Goal: Task Accomplishment & Management: Manage account settings

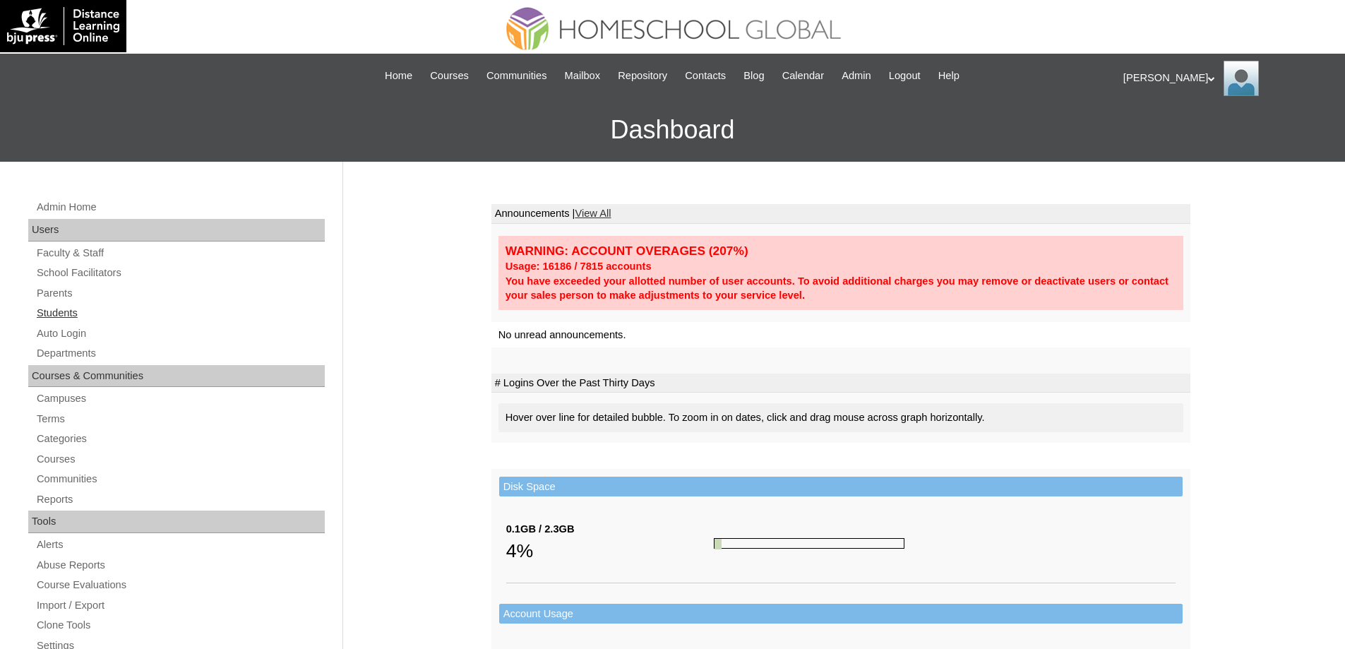
click at [116, 316] on link "Students" at bounding box center [179, 313] width 289 height 18
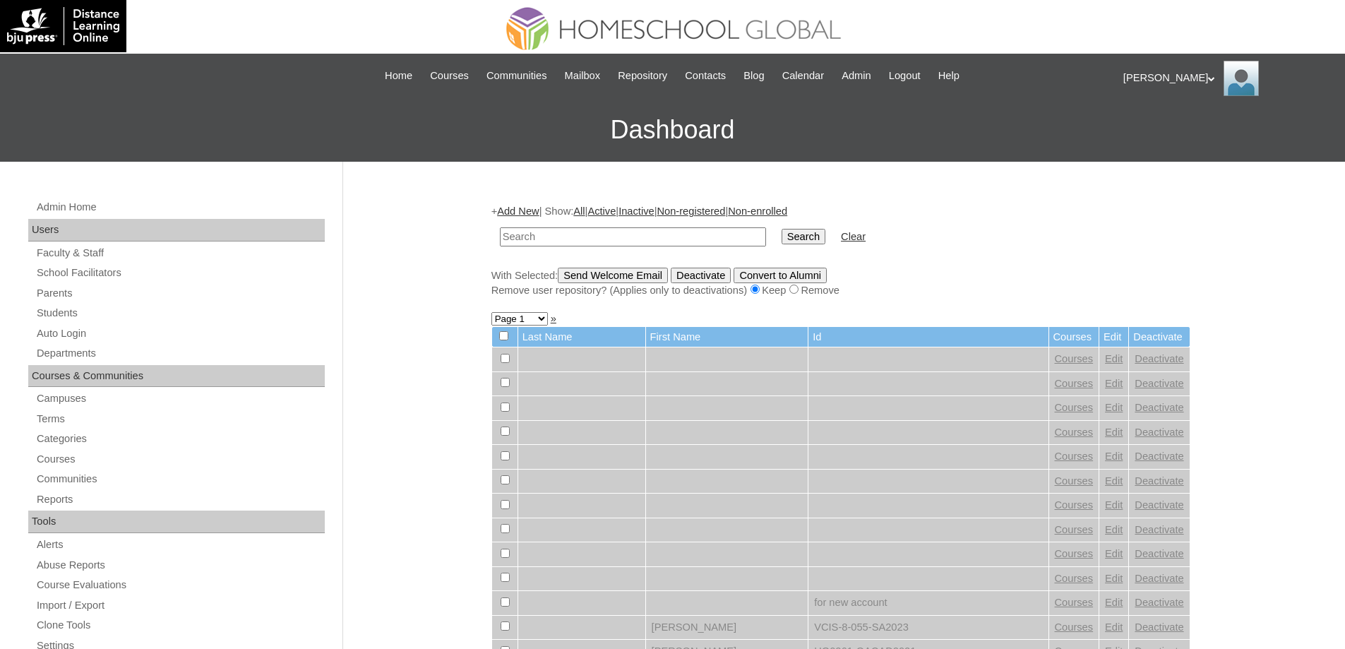
click at [604, 231] on input "text" at bounding box center [633, 236] width 266 height 19
type input "MHS0920-TECHPH2022"
click at [784, 236] on td "Search" at bounding box center [803, 236] width 58 height 33
click at [800, 234] on input "Search" at bounding box center [803, 237] width 44 height 16
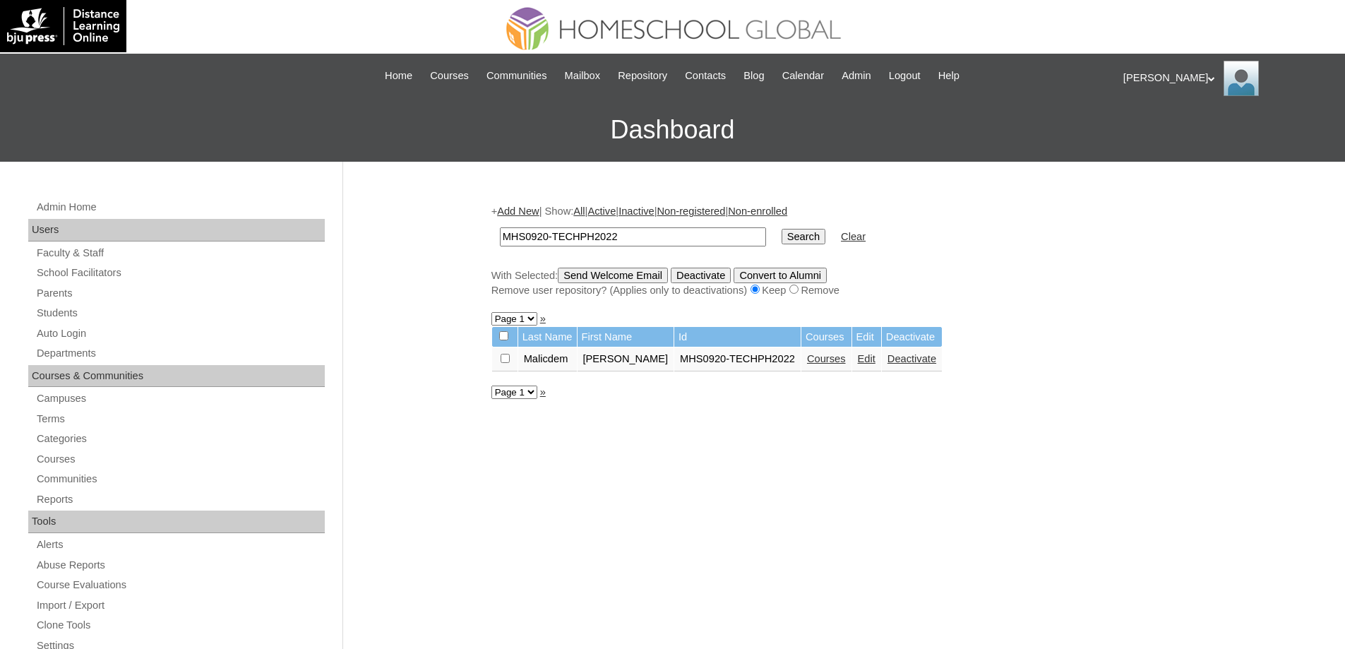
click at [875, 358] on link "Edit" at bounding box center [867, 358] width 18 height 11
click at [846, 358] on link "Courses" at bounding box center [826, 358] width 39 height 11
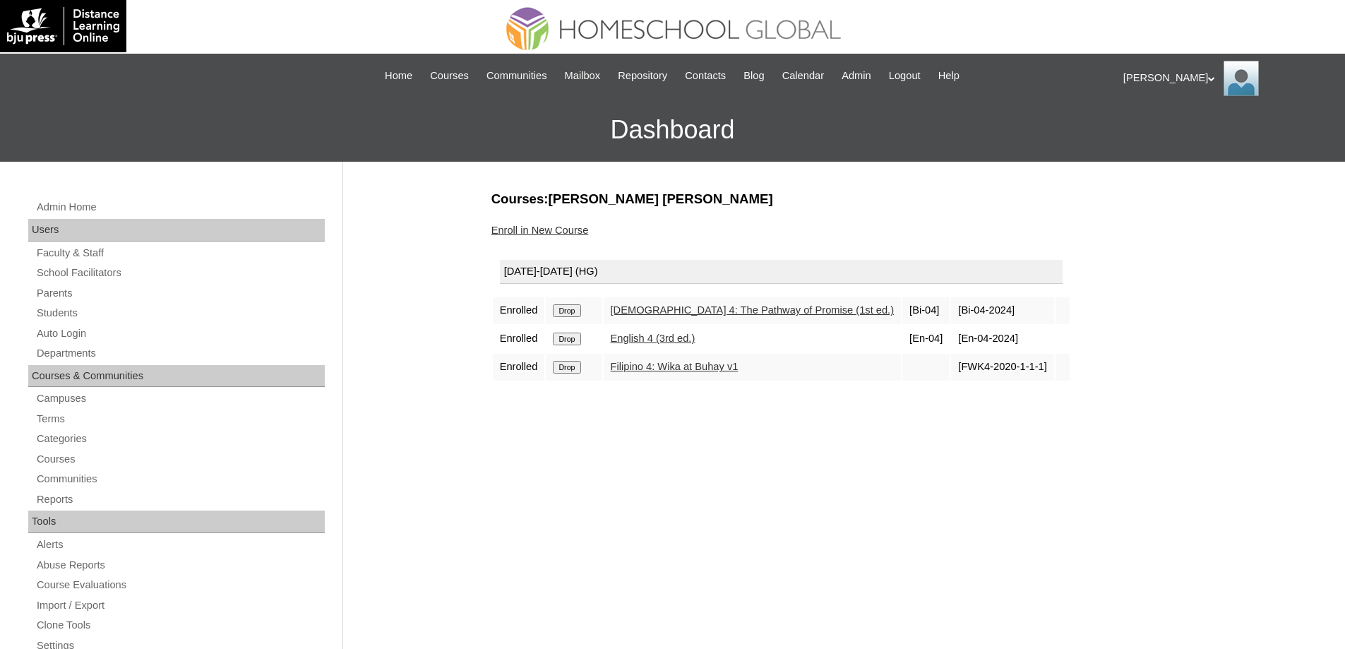
click at [558, 234] on link "Enroll in New Course" at bounding box center [539, 229] width 97 height 11
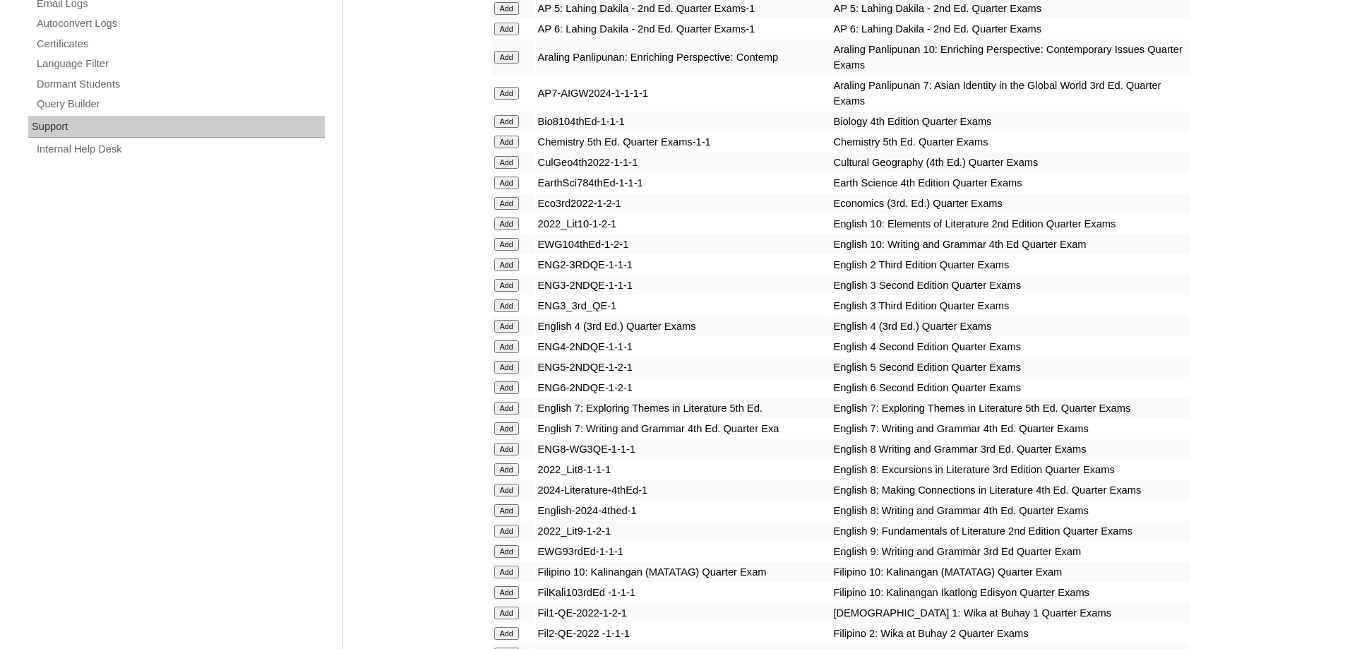
scroll to position [918, 0]
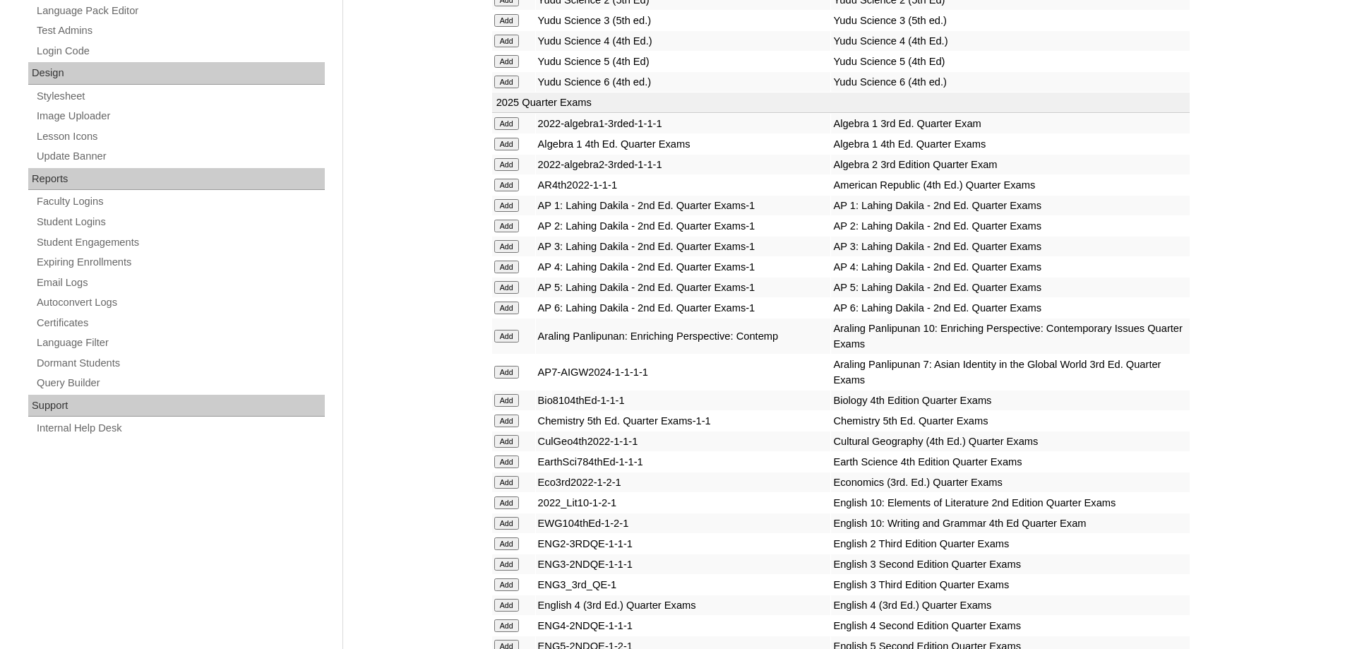
scroll to position [635, 0]
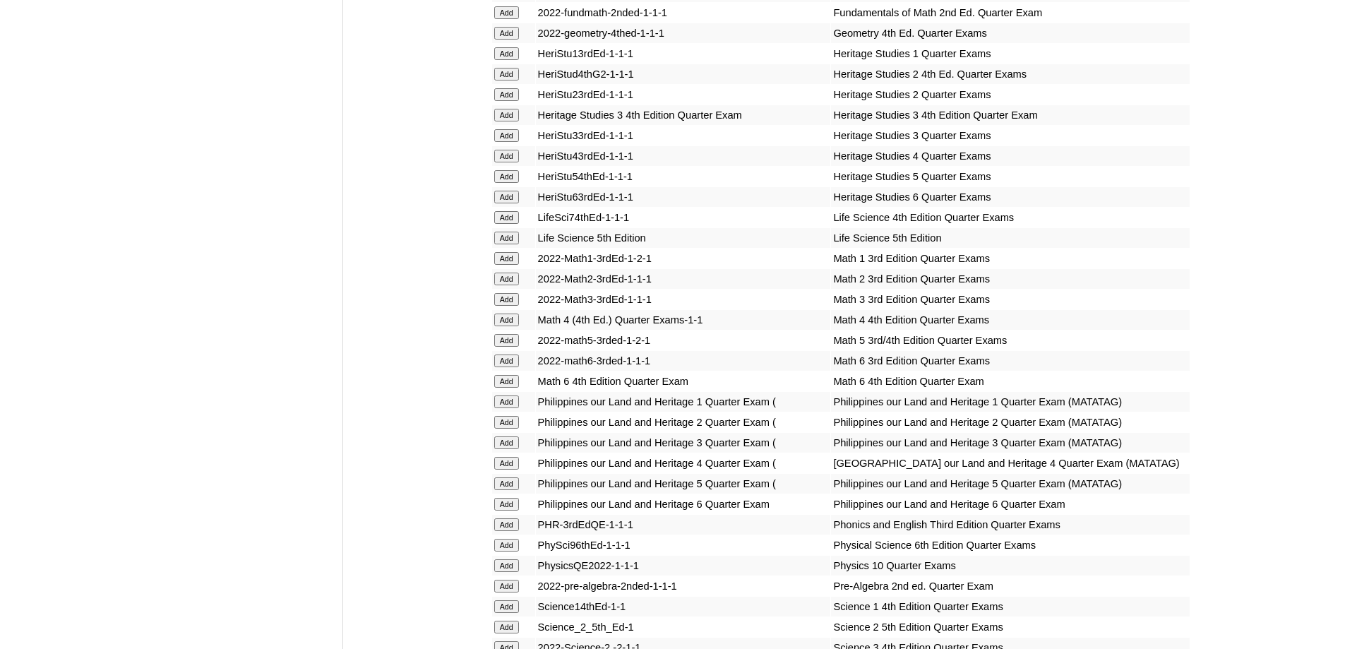
scroll to position [1835, 0]
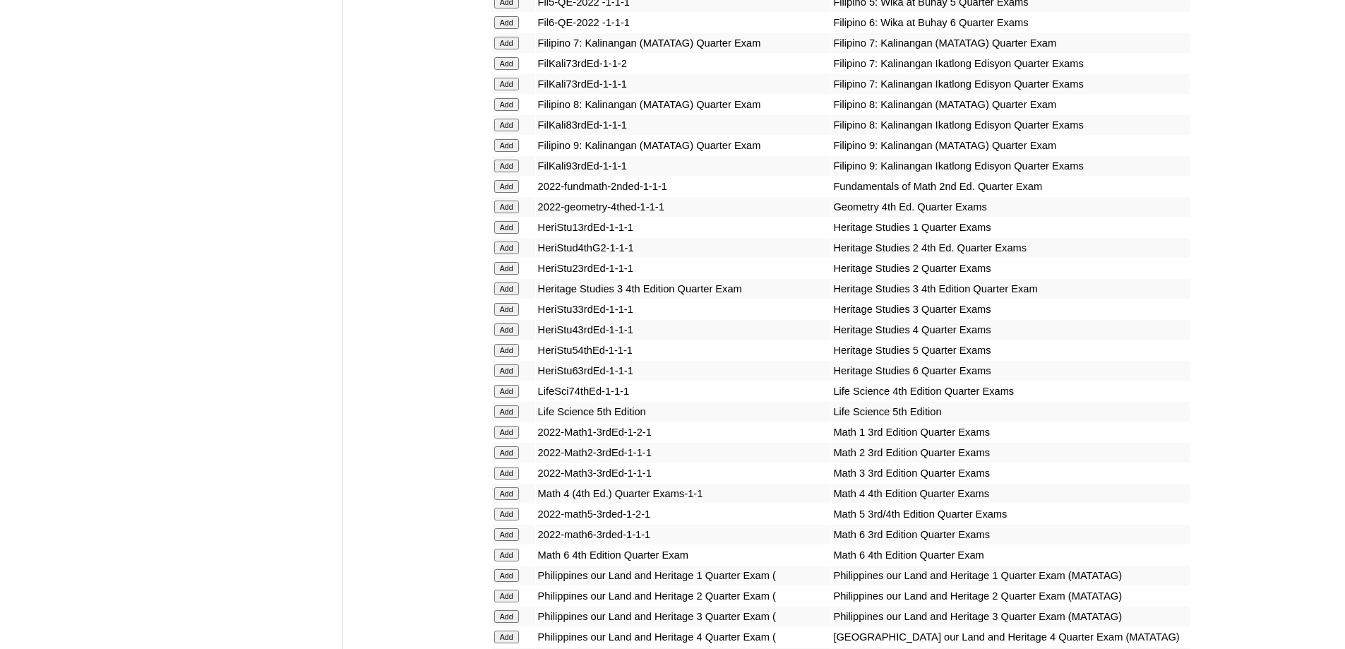
scroll to position [1624, 0]
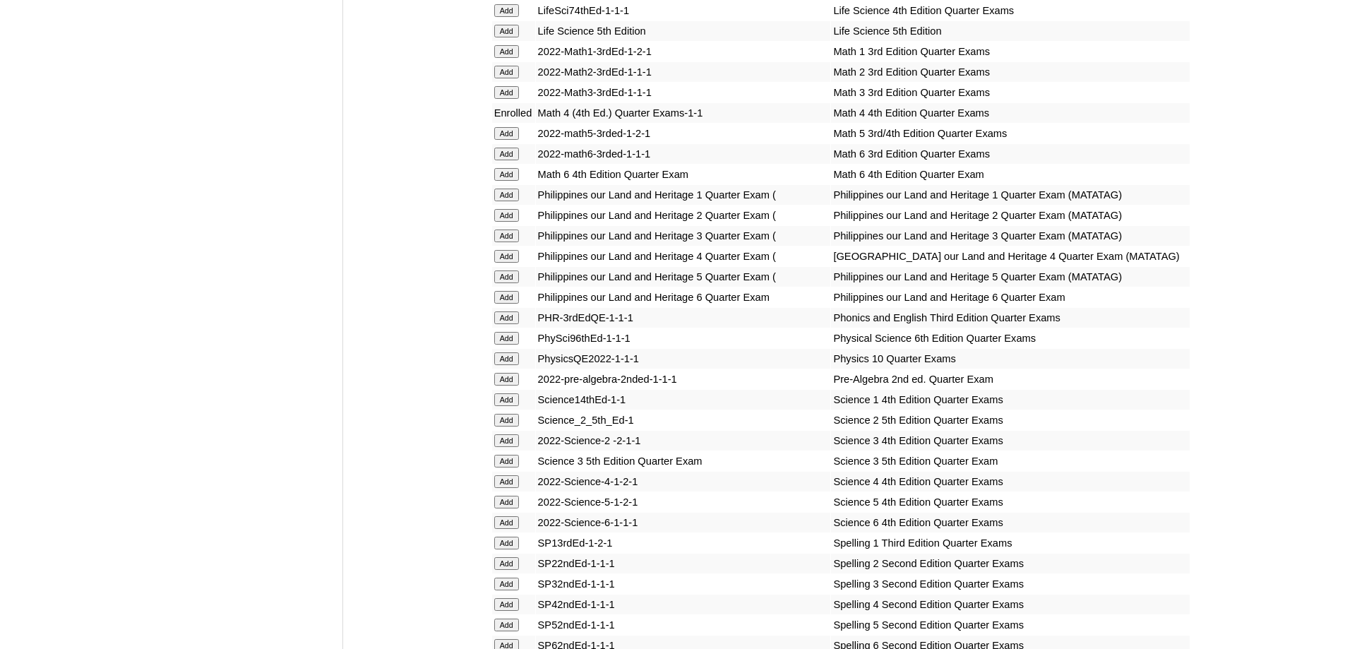
scroll to position [2047, 0]
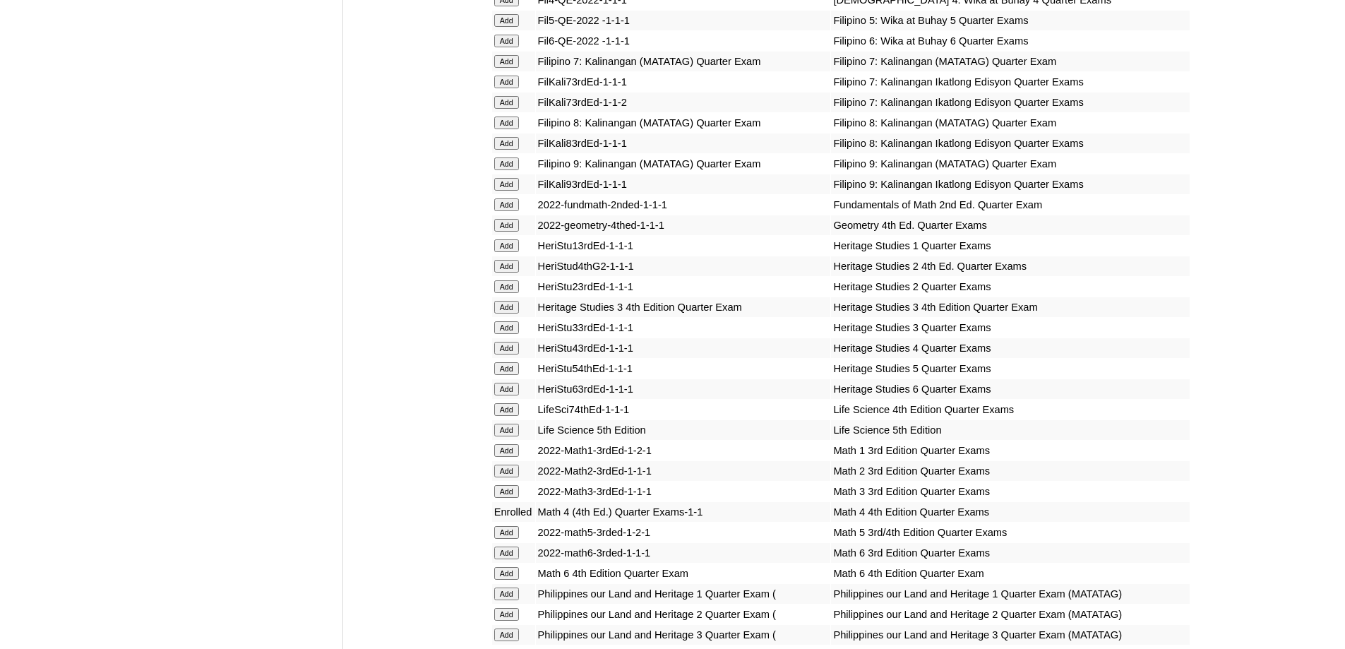
scroll to position [1624, 0]
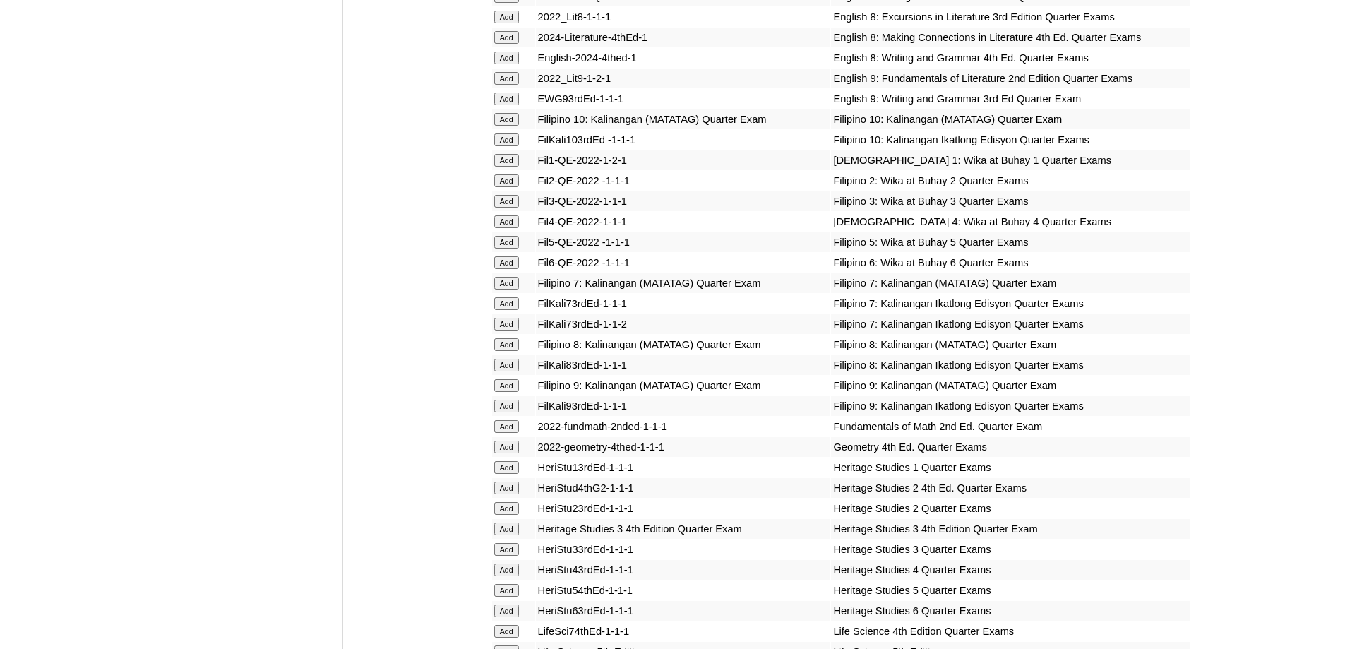
scroll to position [1553, 0]
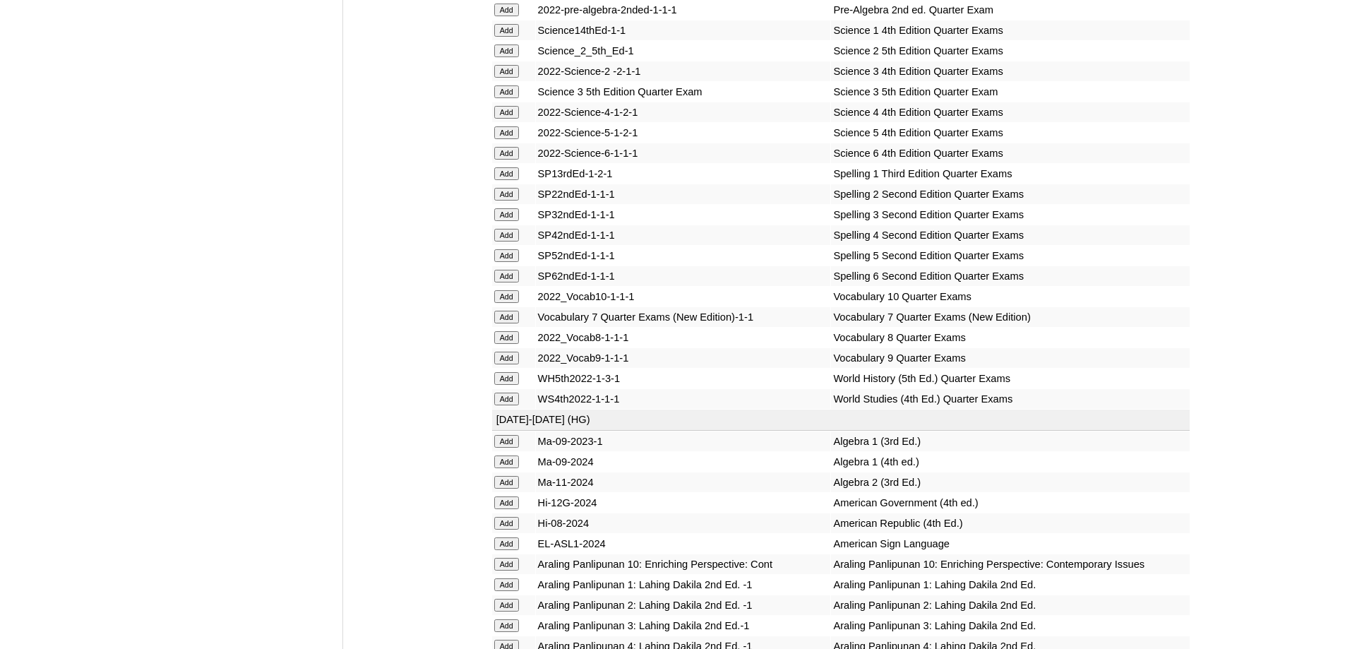
scroll to position [2400, 0]
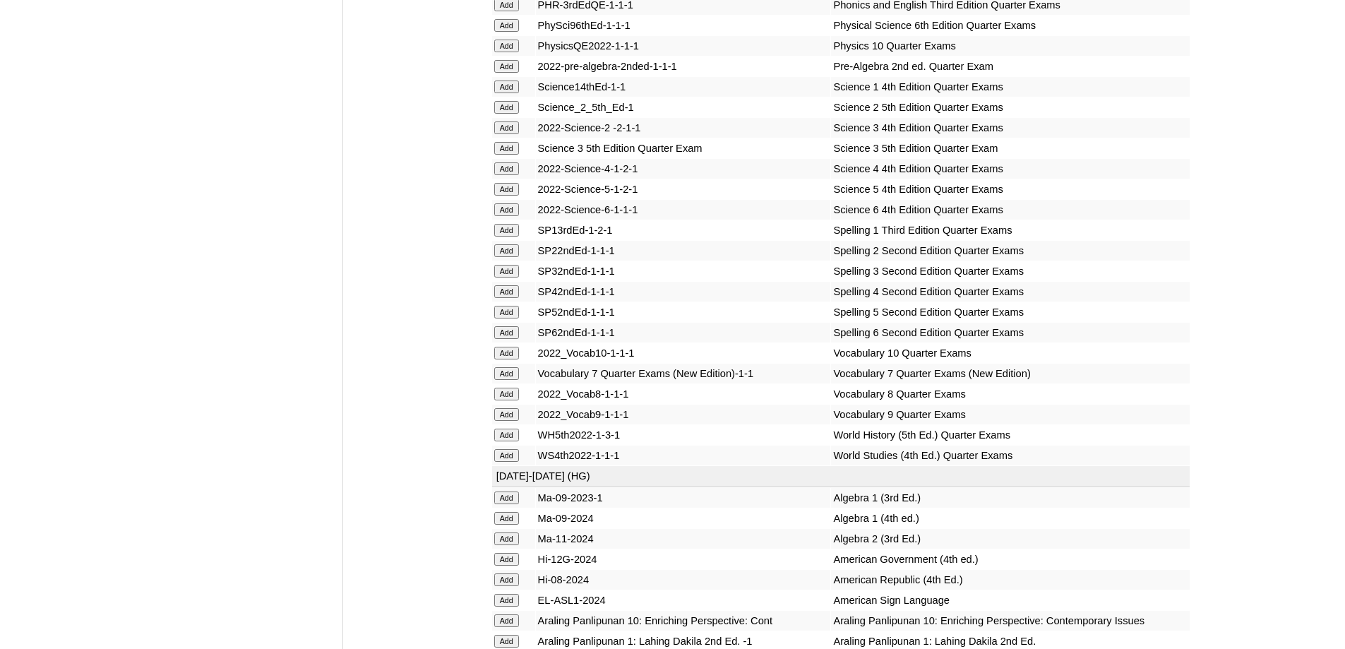
scroll to position [2047, 0]
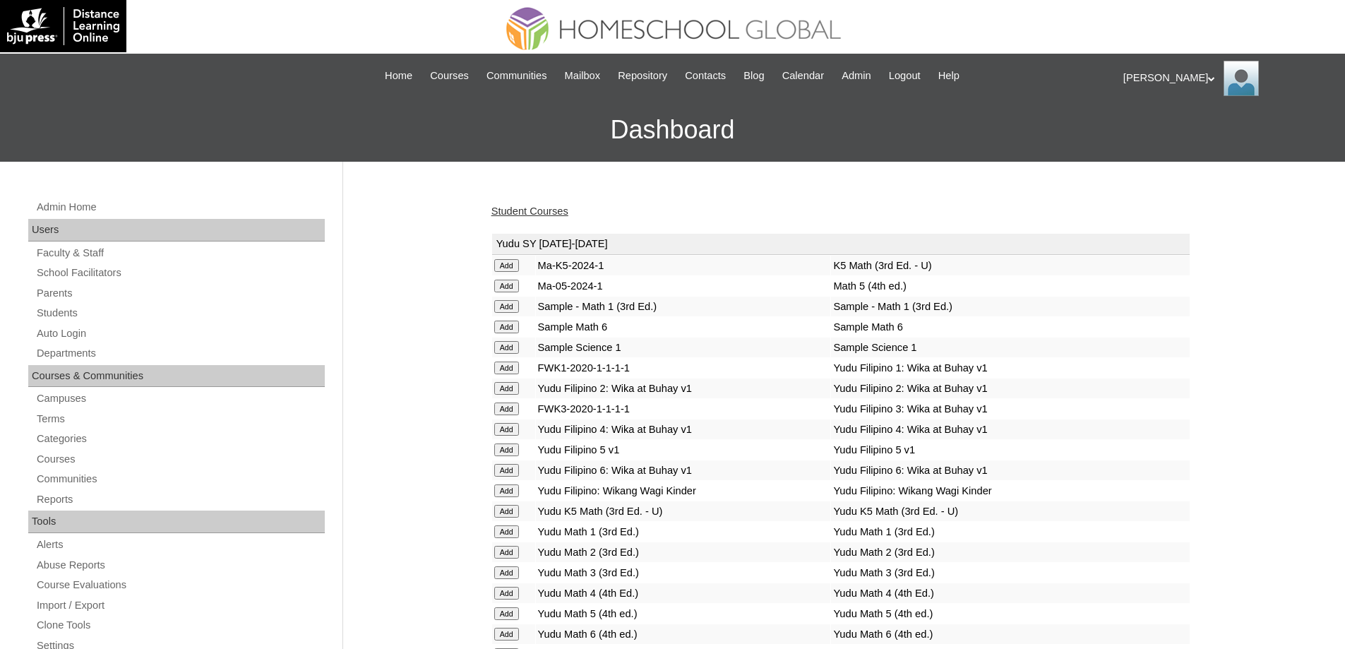
click at [580, 216] on div "Student Courses" at bounding box center [840, 211] width 699 height 15
click at [566, 214] on link "Student Courses" at bounding box center [529, 210] width 77 height 11
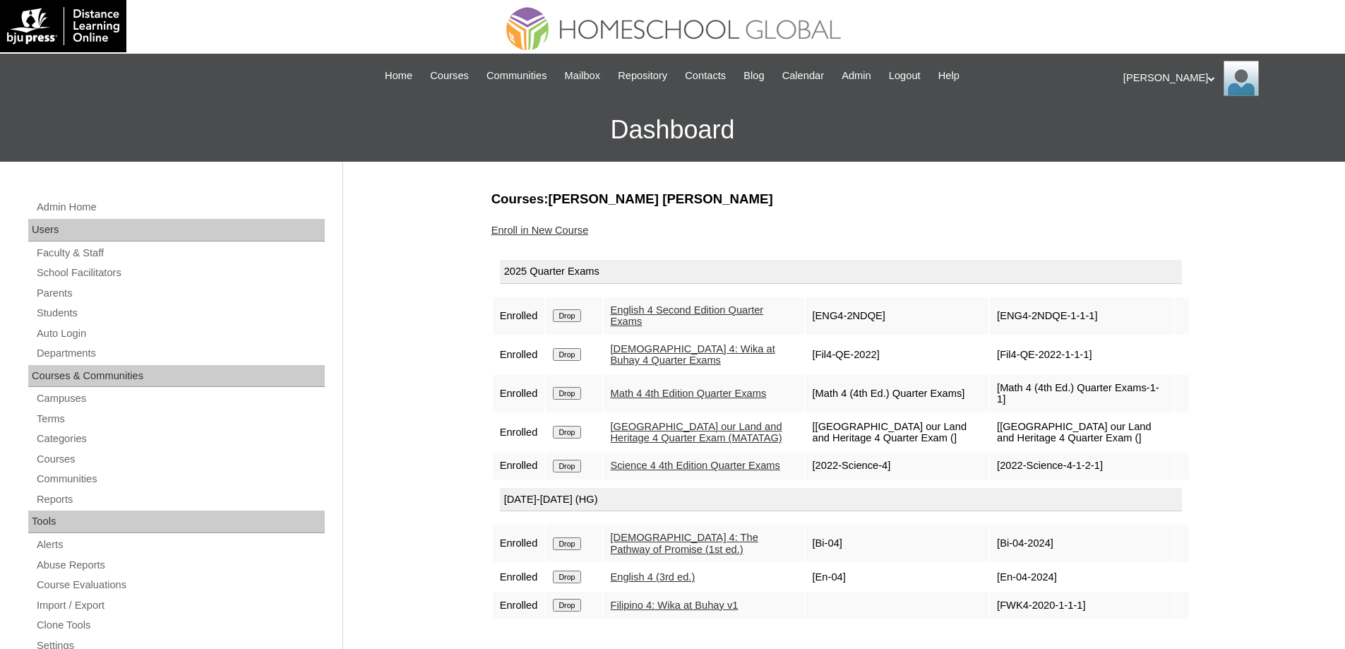
click at [566, 225] on link "Enroll in New Course" at bounding box center [539, 229] width 97 height 11
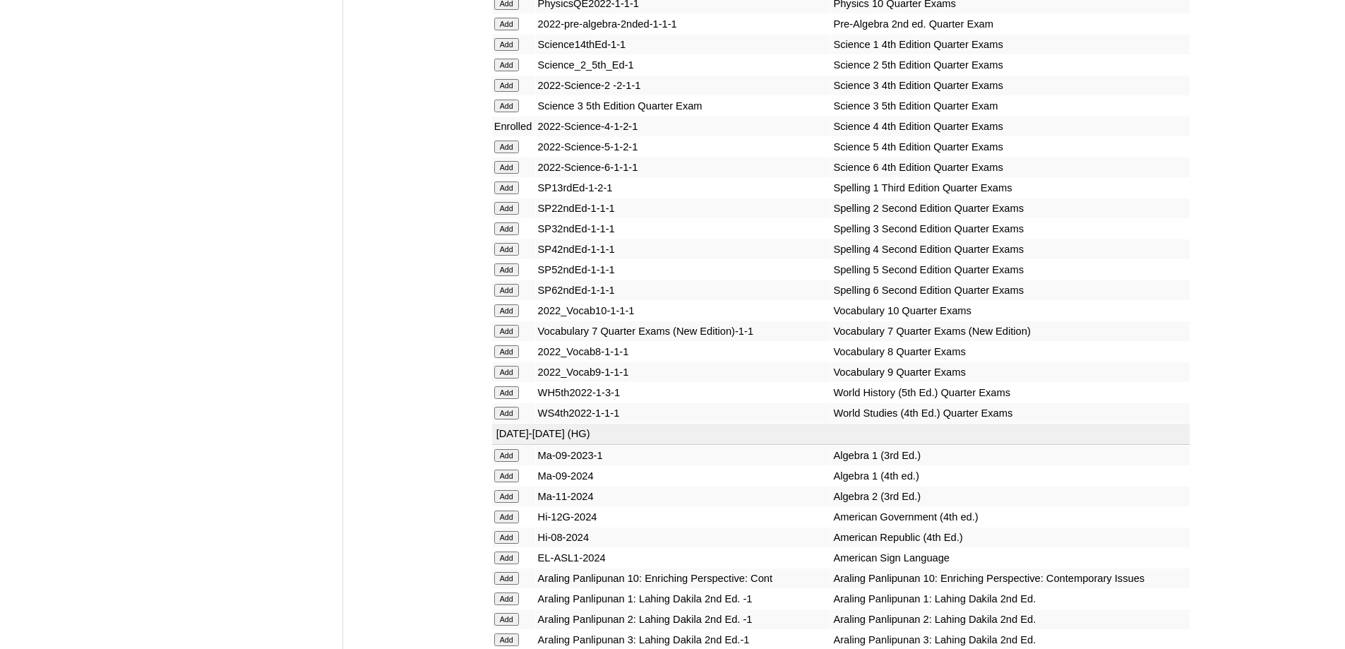
scroll to position [2400, 0]
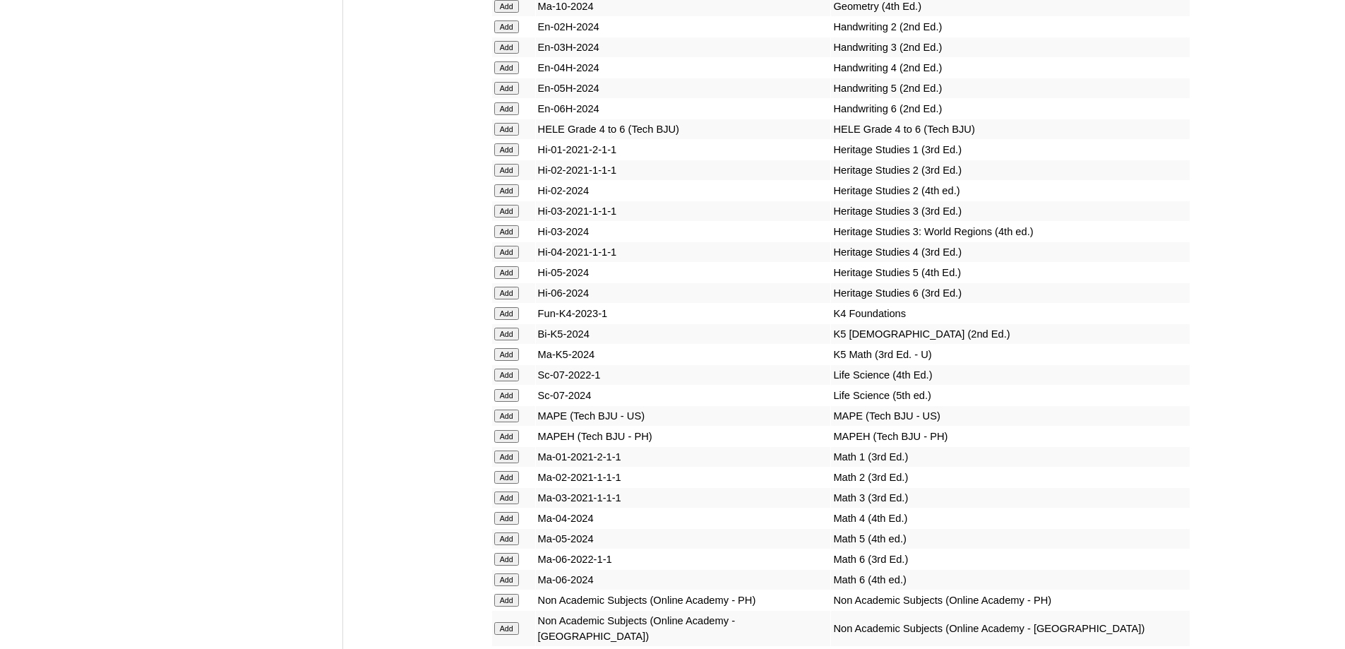
scroll to position [4588, 0]
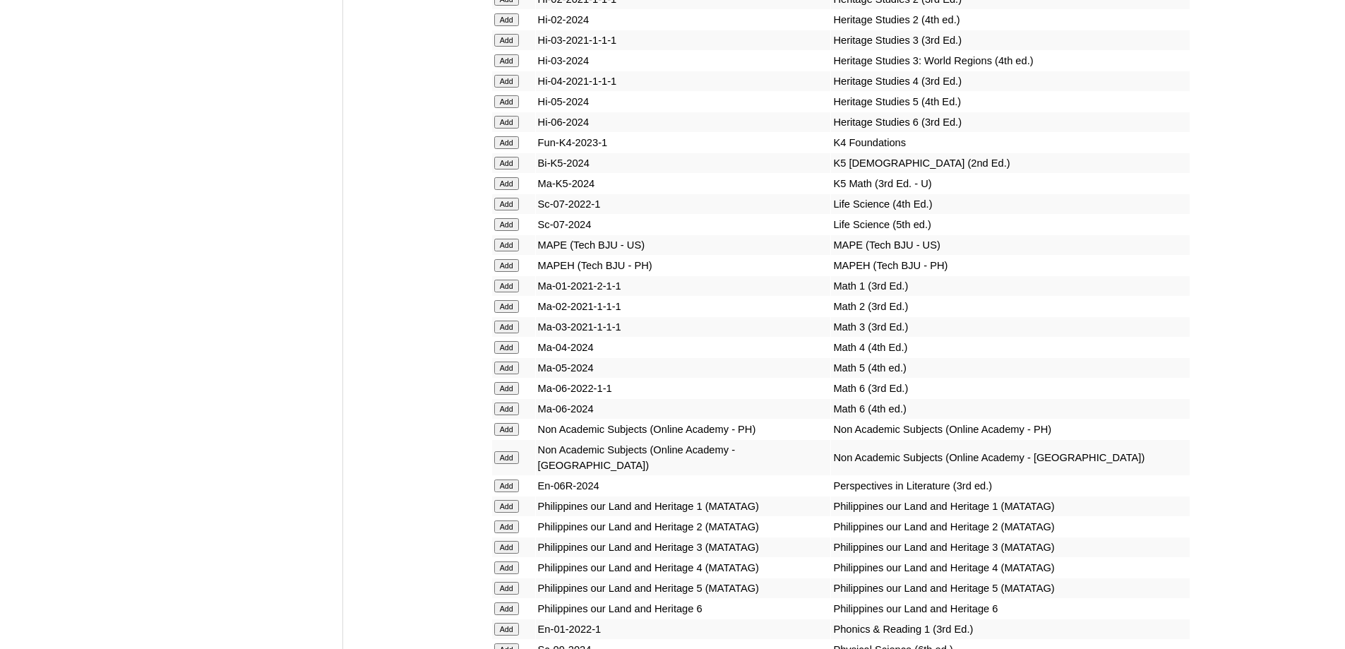
click at [511, 378] on td "Add" at bounding box center [513, 368] width 43 height 20
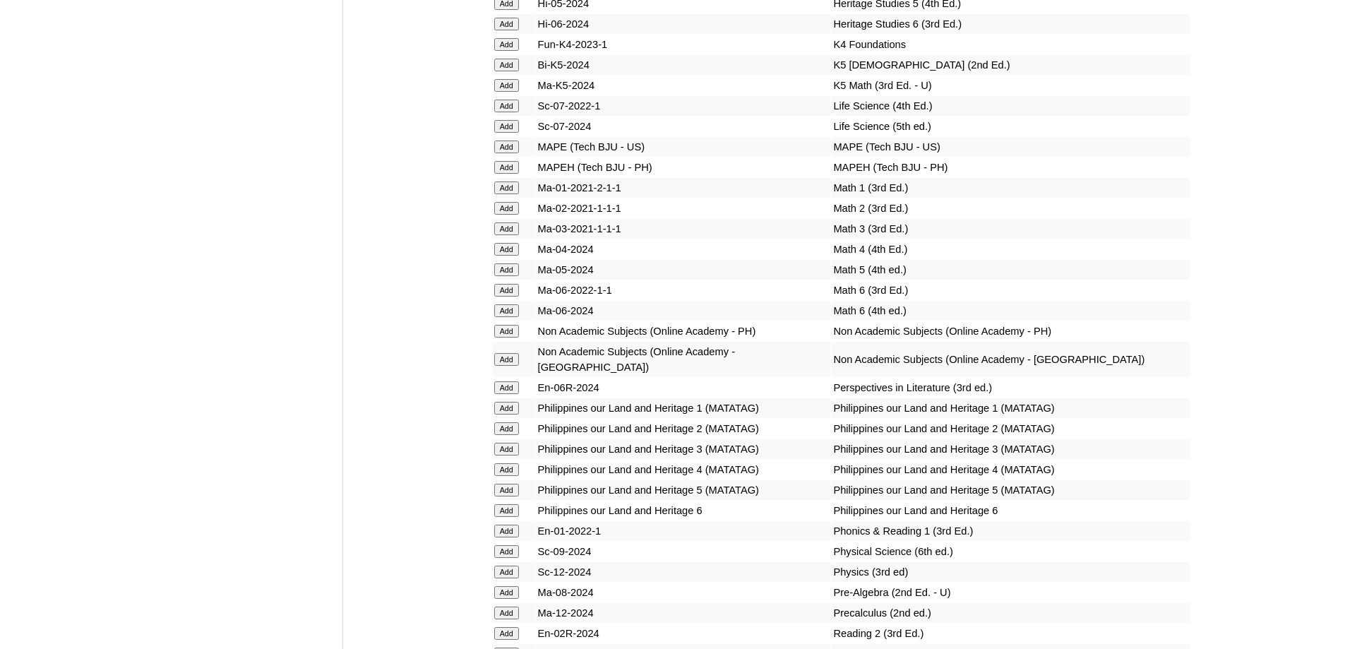
scroll to position [4941, 0]
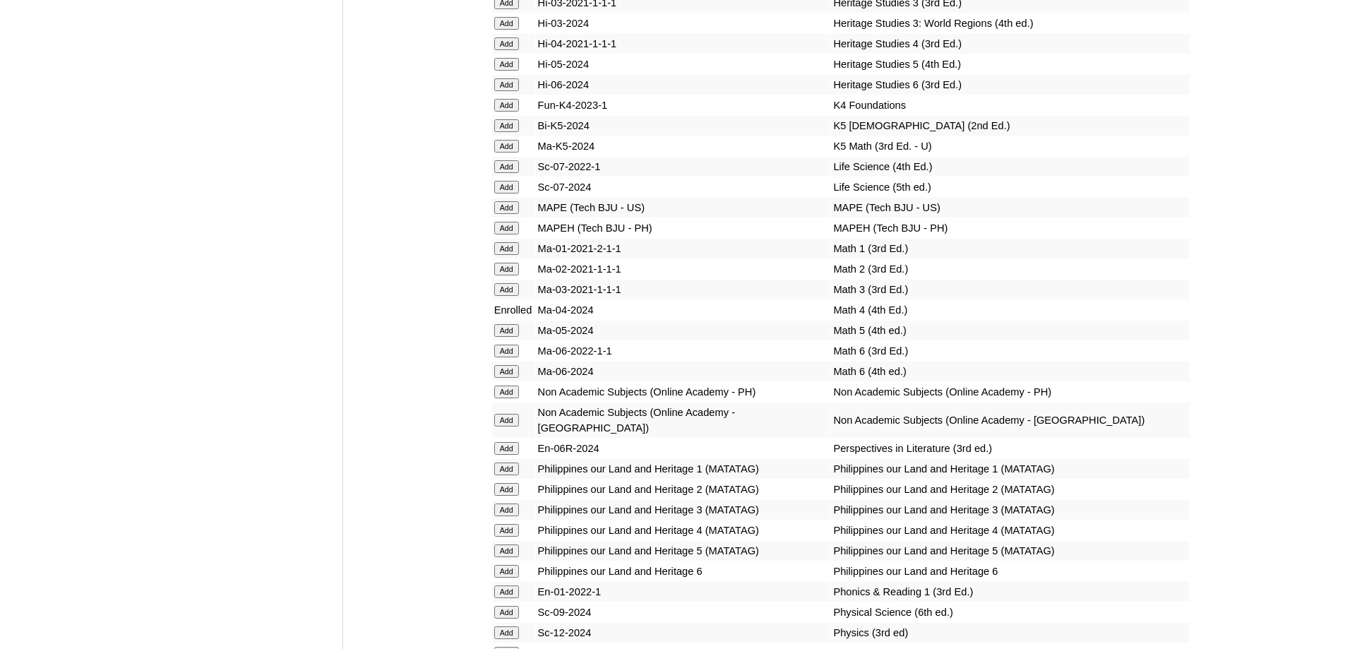
scroll to position [5039, 0]
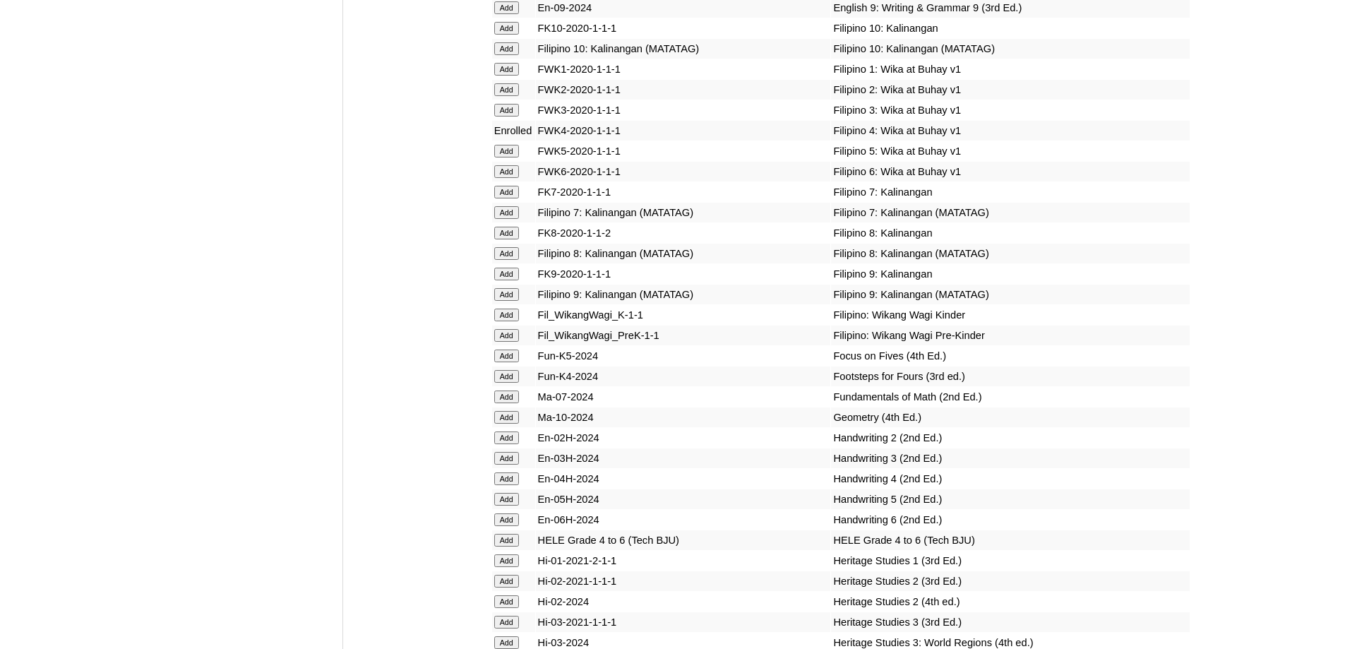
scroll to position [5108, 0]
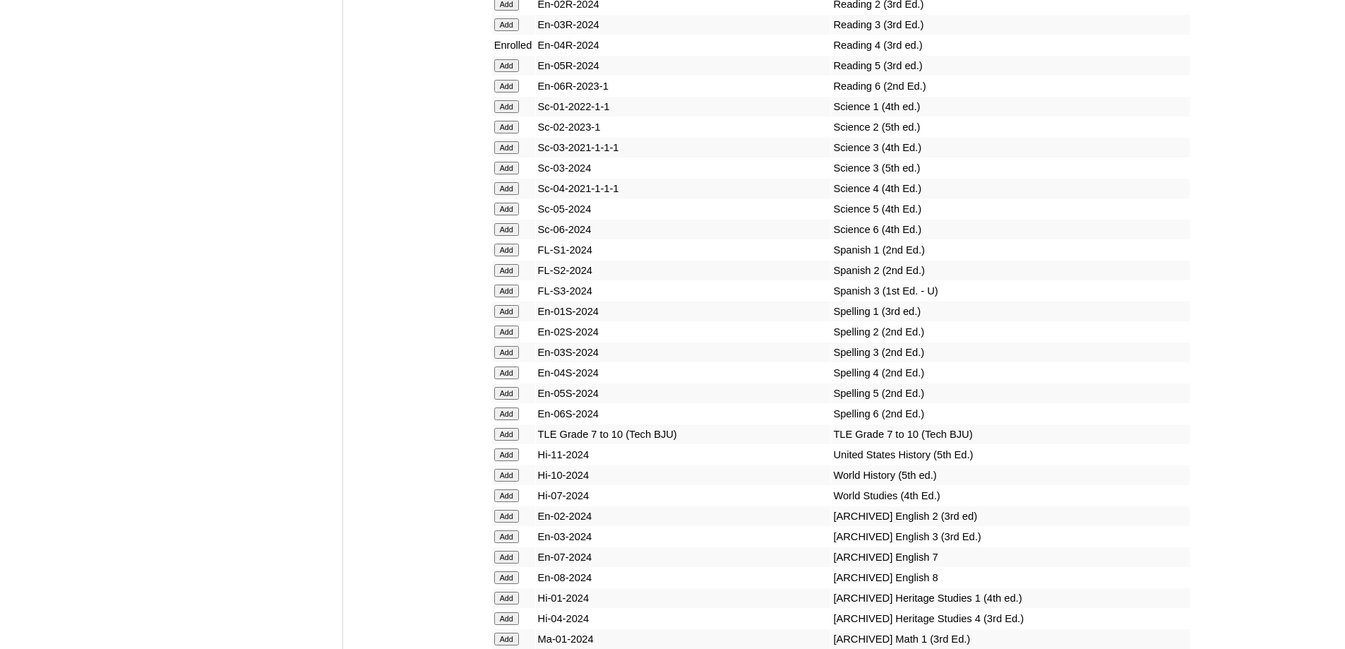
scroll to position [5318, 0]
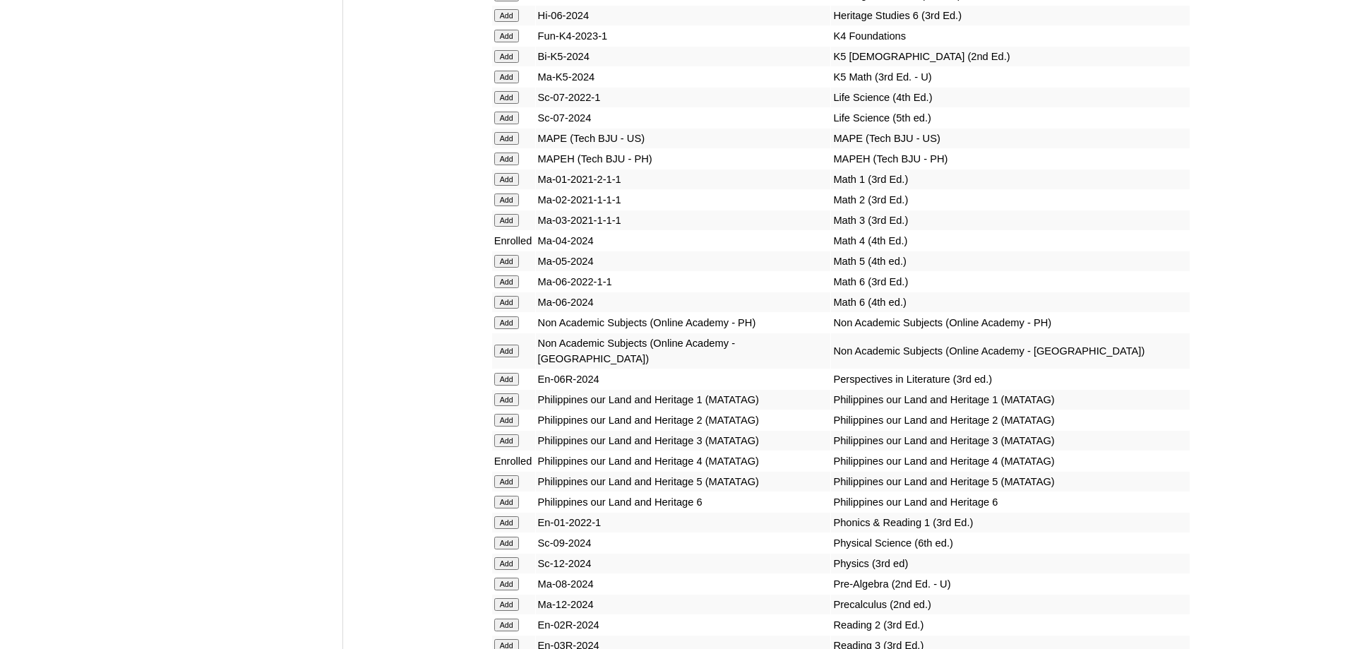
scroll to position [5452, 0]
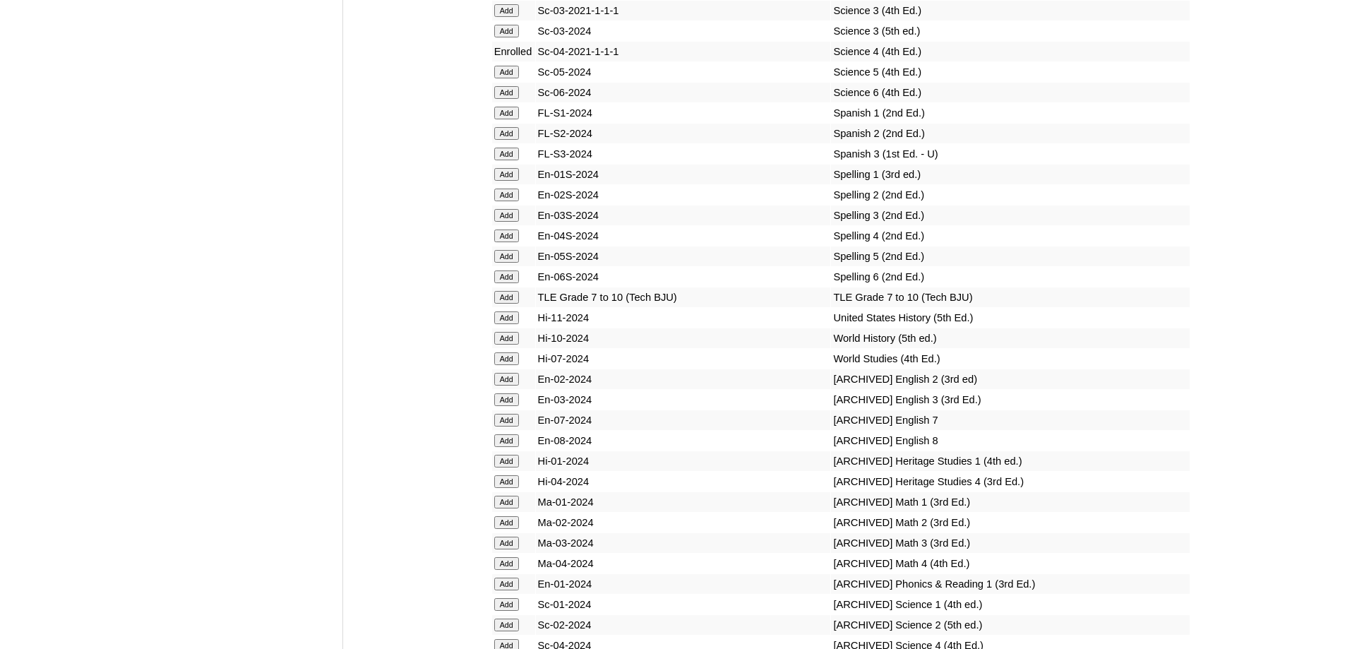
click at [493, 246] on td "Add" at bounding box center [513, 236] width 43 height 20
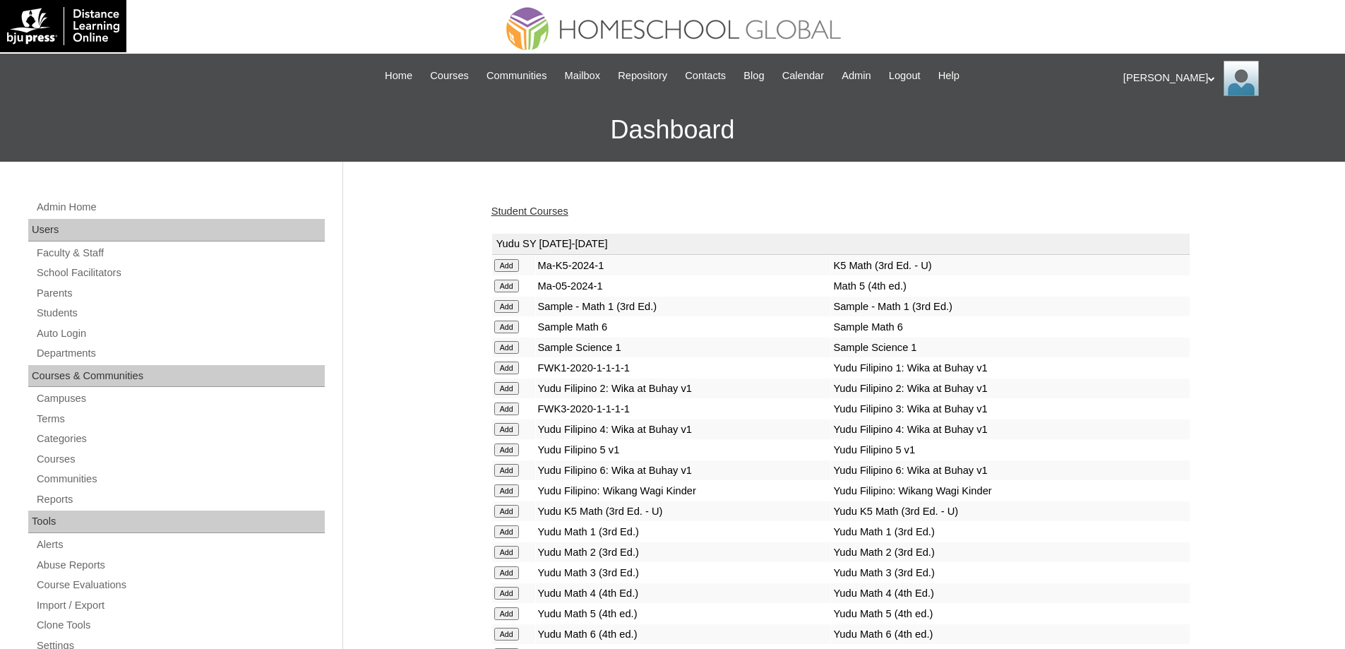
click at [567, 212] on link "Student Courses" at bounding box center [529, 210] width 77 height 11
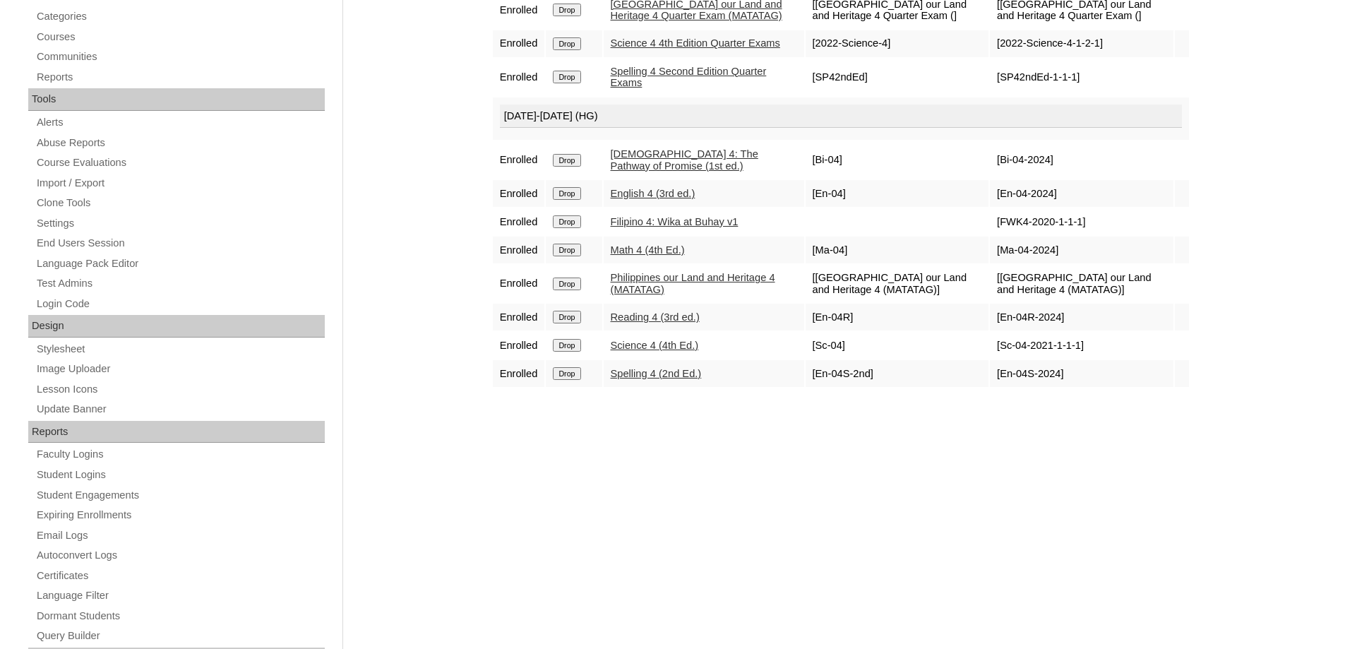
scroll to position [424, 0]
